Goal: Task Accomplishment & Management: Manage account settings

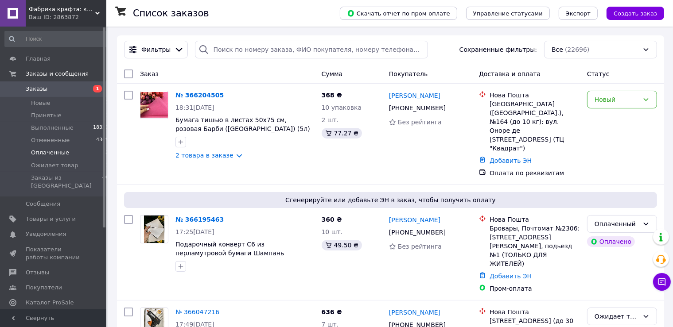
click at [59, 153] on span "Оплаченные" at bounding box center [50, 153] width 38 height 8
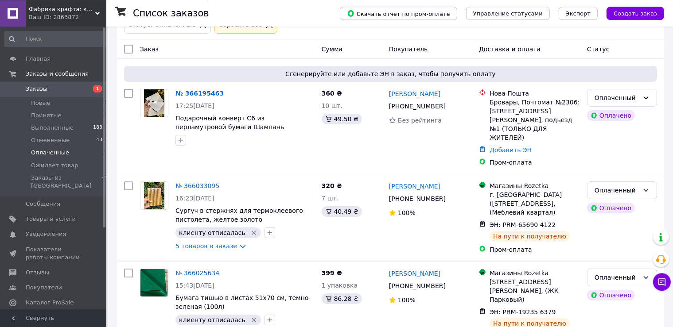
scroll to position [57, 0]
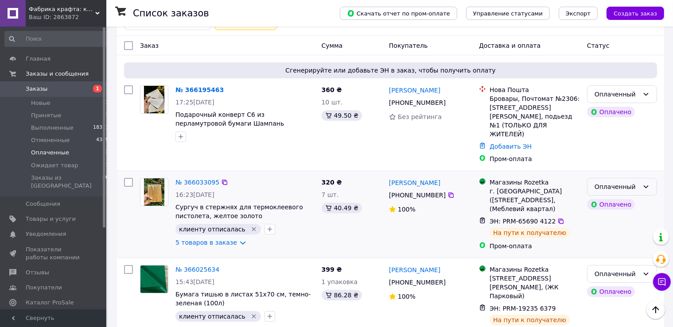
click at [648, 183] on icon at bounding box center [645, 186] width 7 height 7
click at [623, 234] on li "Ожидает товар" at bounding box center [621, 236] width 69 height 16
click at [645, 273] on icon at bounding box center [645, 274] width 5 height 3
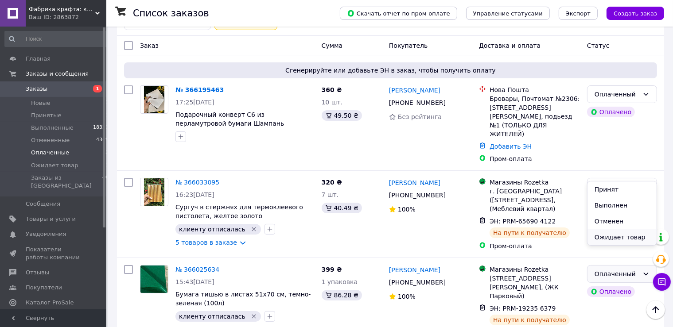
click at [621, 244] on li "Ожидает товар" at bounding box center [621, 237] width 69 height 16
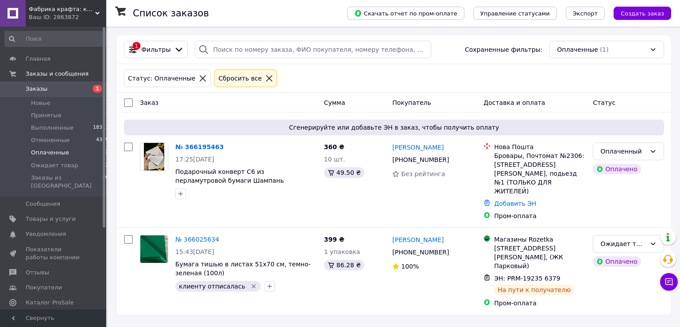
click at [221, 77] on div "Сбросить все" at bounding box center [240, 79] width 47 height 10
